Goal: Use online tool/utility

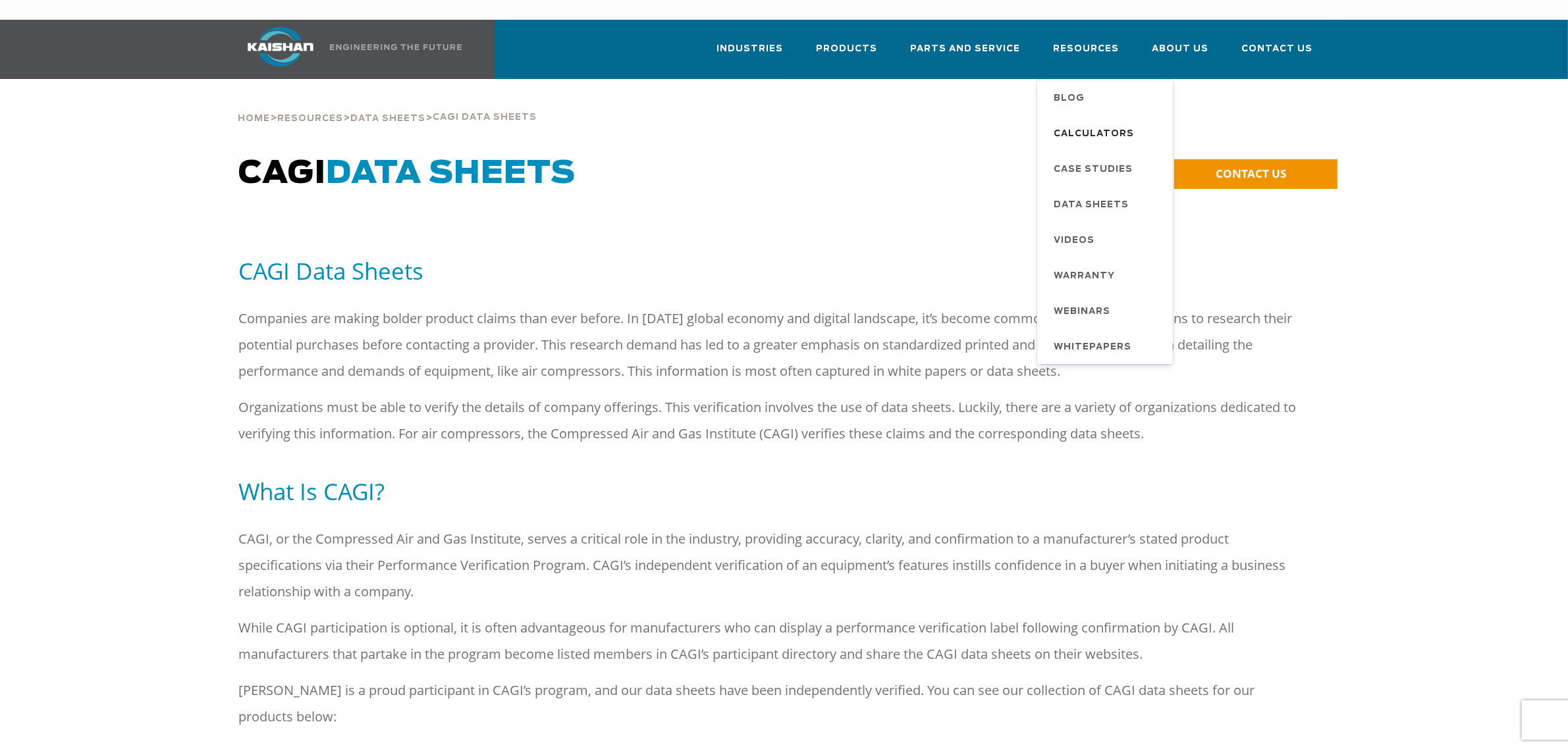
click at [1095, 123] on span "Calculators" at bounding box center [1094, 134] width 80 height 22
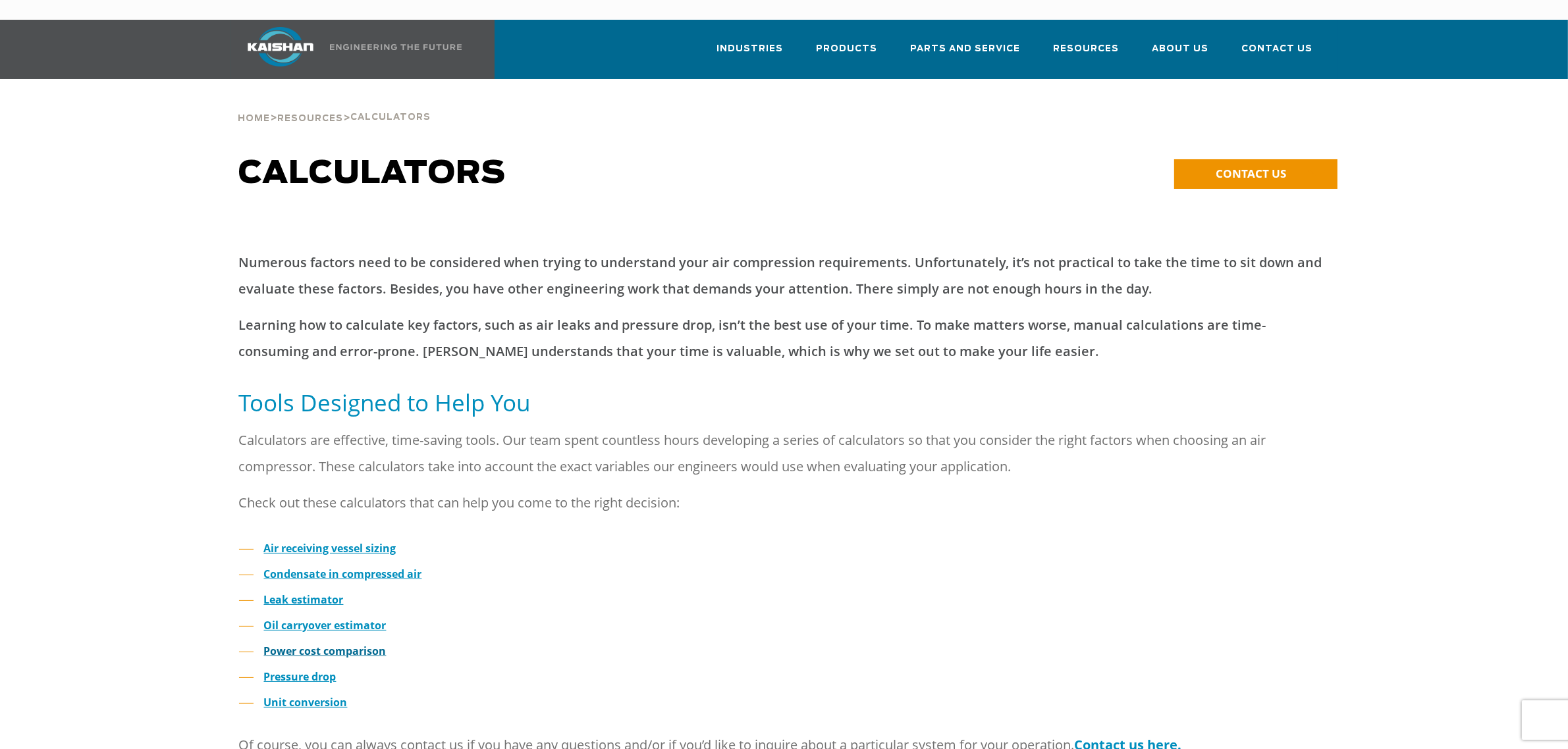
click at [360, 644] on strong "Power cost comparison" at bounding box center [325, 652] width 122 height 15
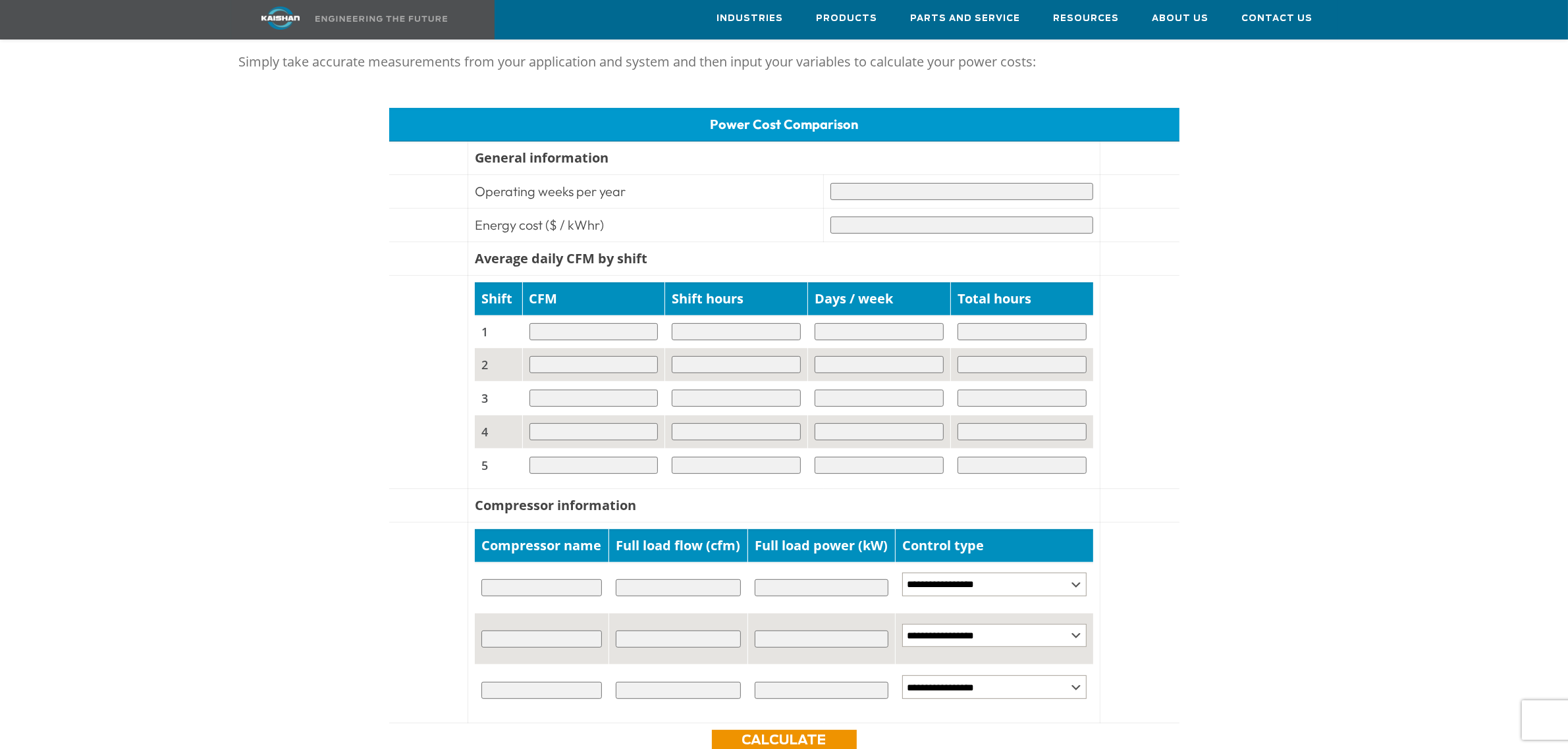
scroll to position [576, 0]
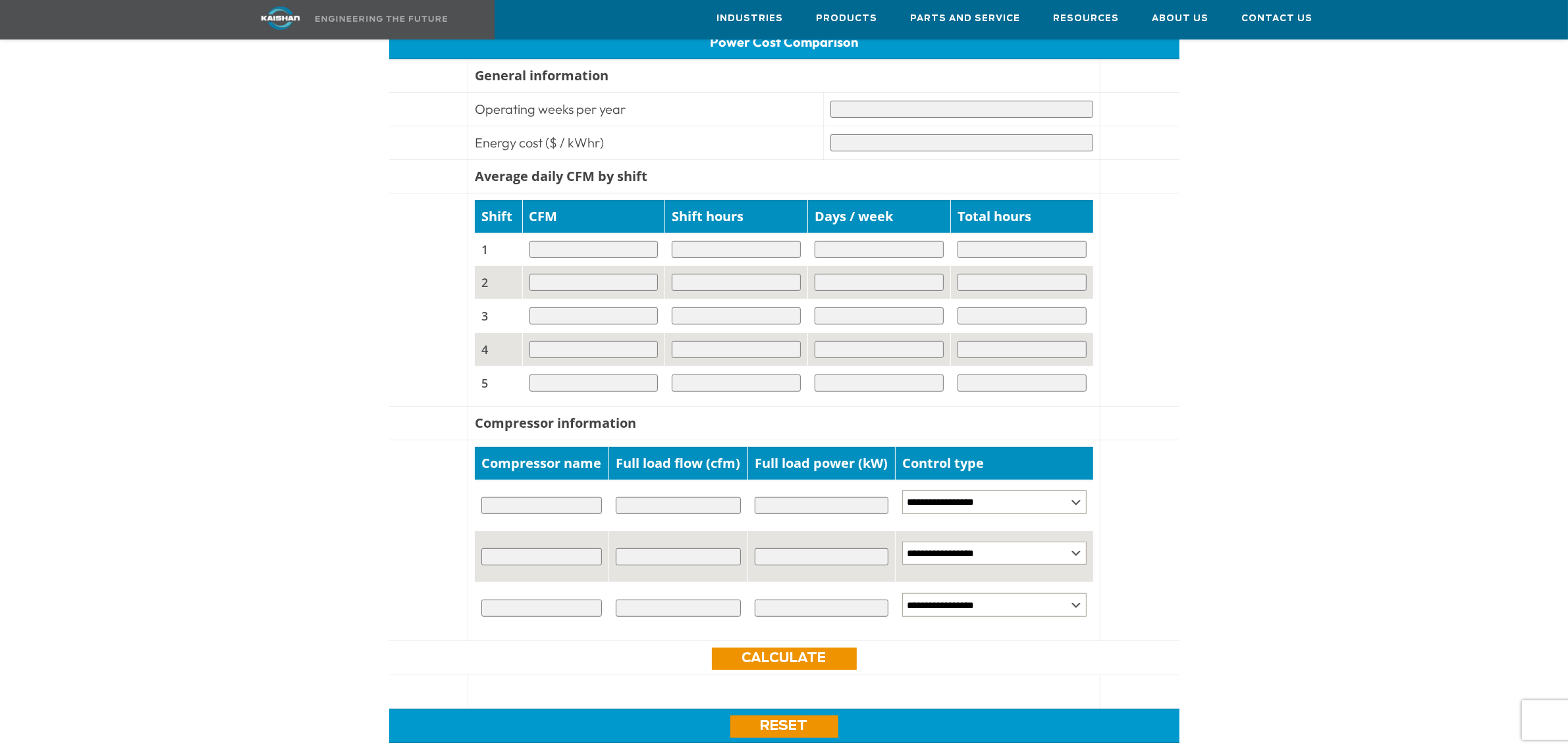
click at [602, 502] on input "text" at bounding box center [541, 506] width 120 height 17
click at [999, 501] on select "**********" at bounding box center [994, 502] width 184 height 24
click at [1234, 469] on div "Power Cost Comparison General information Operating weeks per year Energy cost …" at bounding box center [785, 384] width 1091 height 737
click at [563, 502] on input "text" at bounding box center [541, 506] width 120 height 17
